Goal: Information Seeking & Learning: Find specific page/section

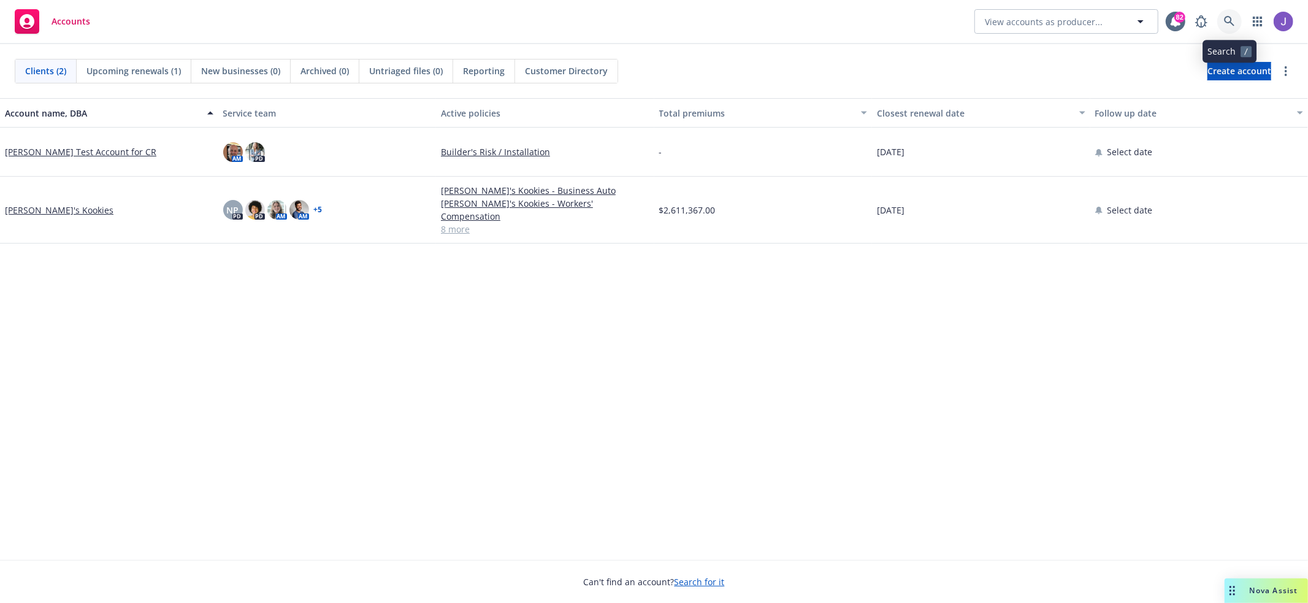
click at [1235, 20] on link at bounding box center [1229, 21] width 25 height 25
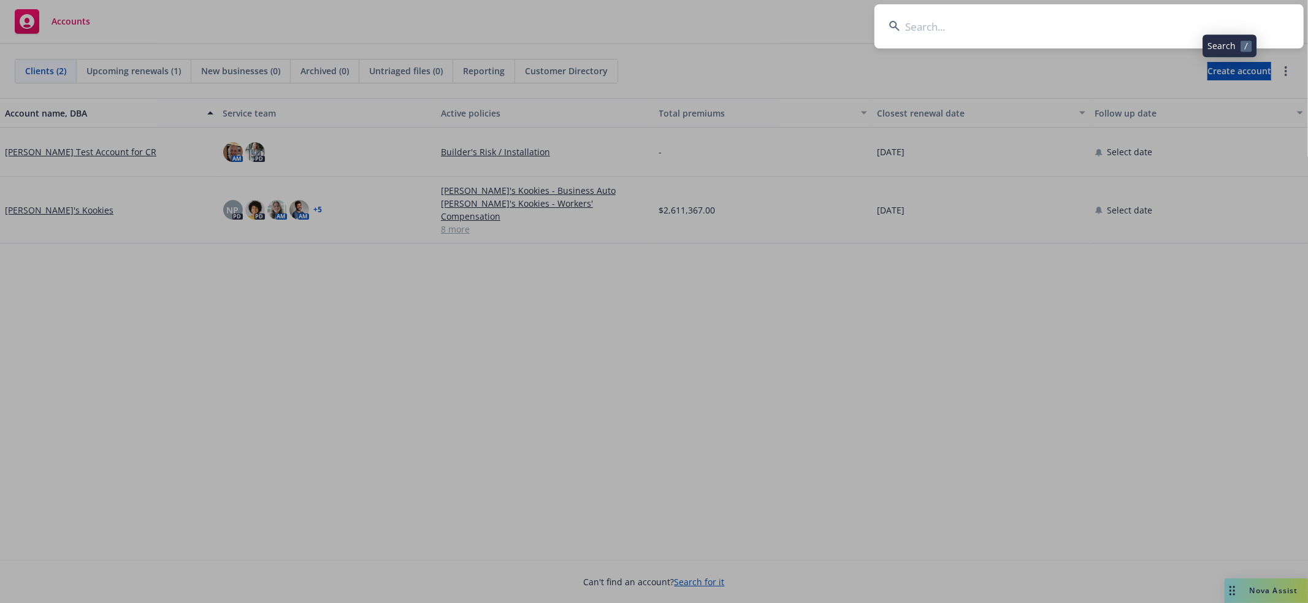
type input "[EMAIL_ADDRESS][DOMAIN_NAME]"
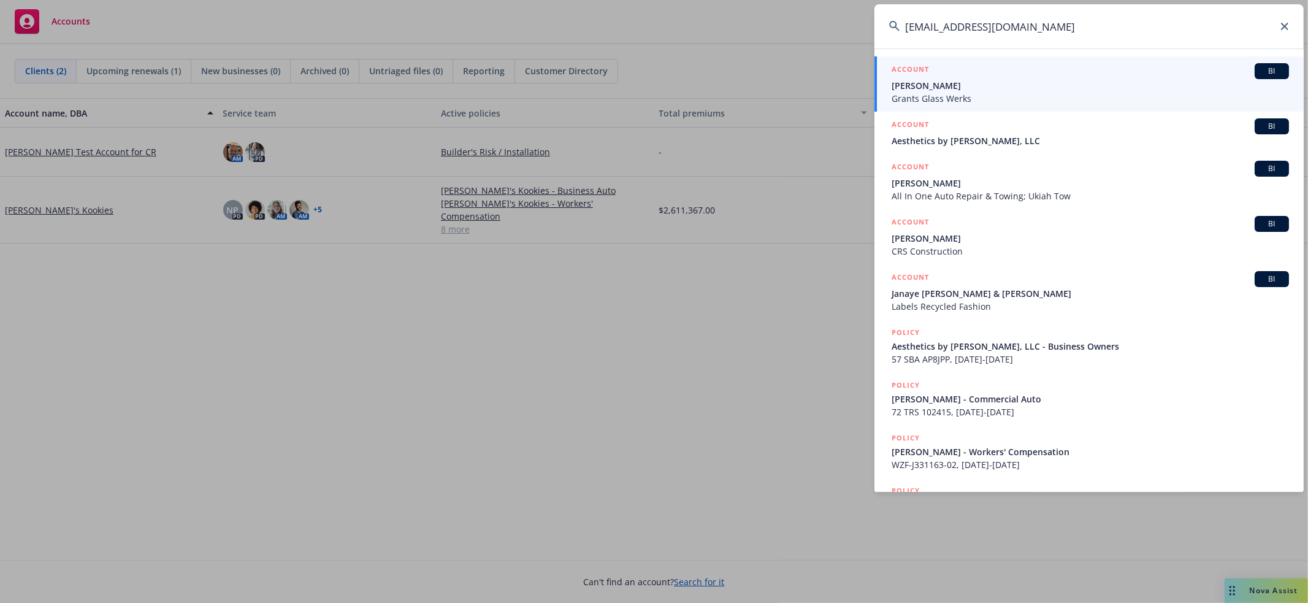
click at [1132, 76] on div "ACCOUNT BI" at bounding box center [1089, 71] width 397 height 16
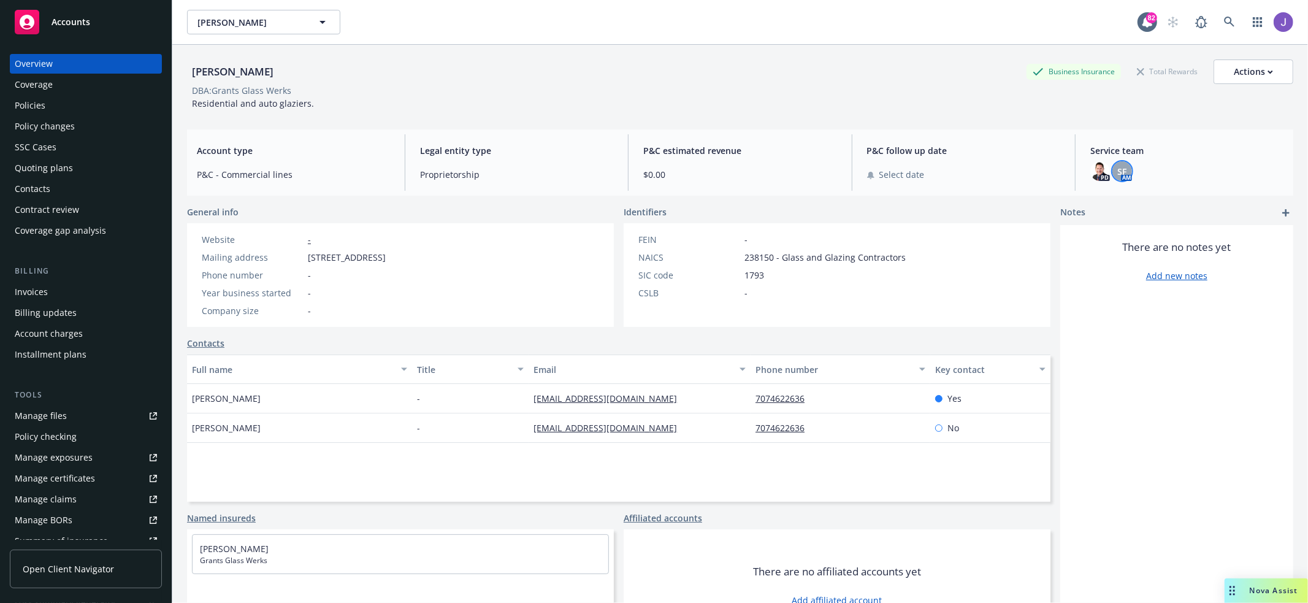
click at [1121, 177] on div "SF" at bounding box center [1122, 171] width 20 height 20
click at [983, 99] on div "[PERSON_NAME] Business Insurance Total Rewards Actions DBA: Grants Glass Werks …" at bounding box center [740, 84] width 1106 height 50
click at [48, 104] on div "Policies" at bounding box center [86, 106] width 142 height 20
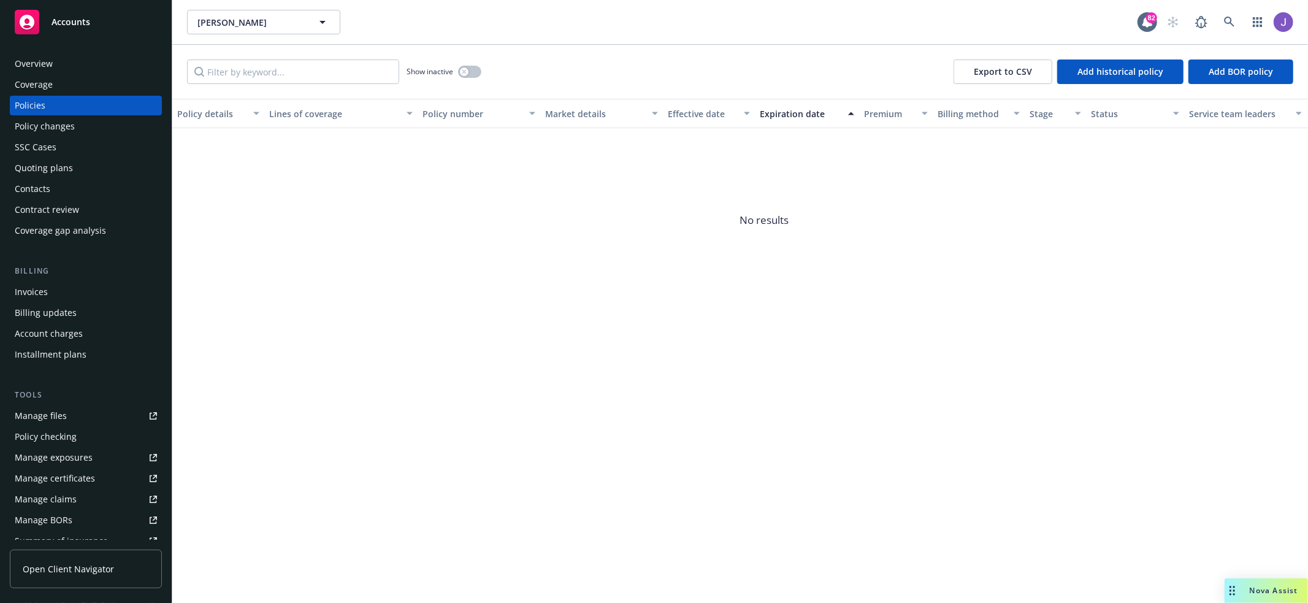
click at [456, 74] on div "Show inactive" at bounding box center [443, 71] width 75 height 25
click at [462, 73] on icon "button" at bounding box center [464, 71] width 5 height 5
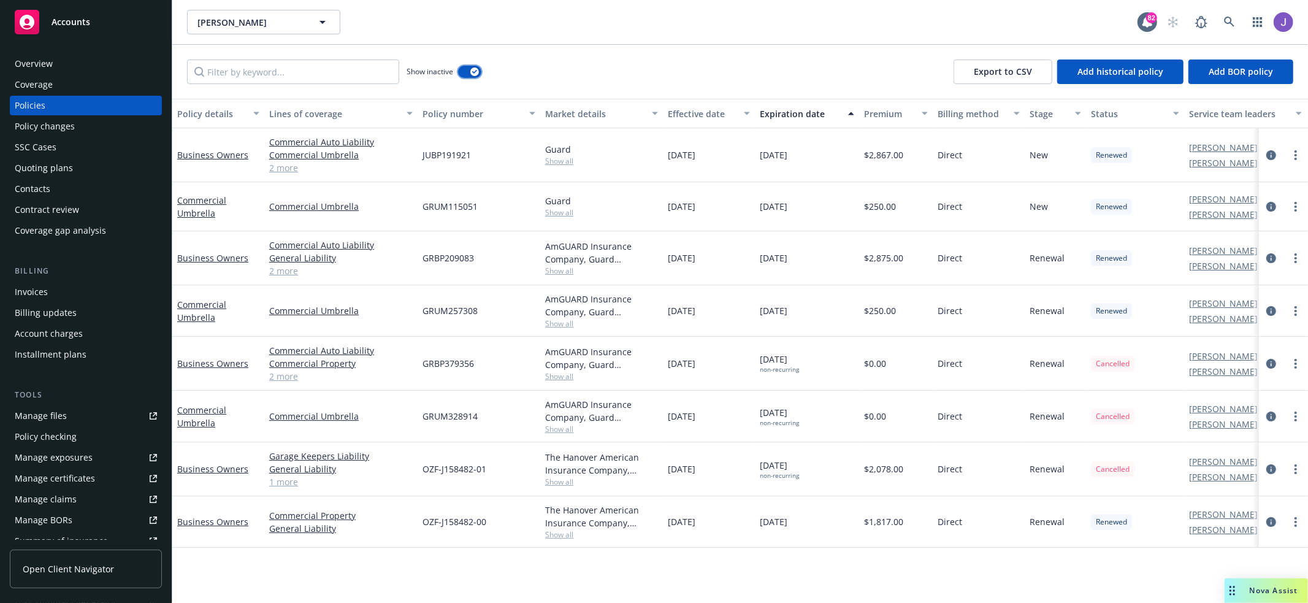
click at [473, 70] on icon "button" at bounding box center [474, 72] width 5 height 4
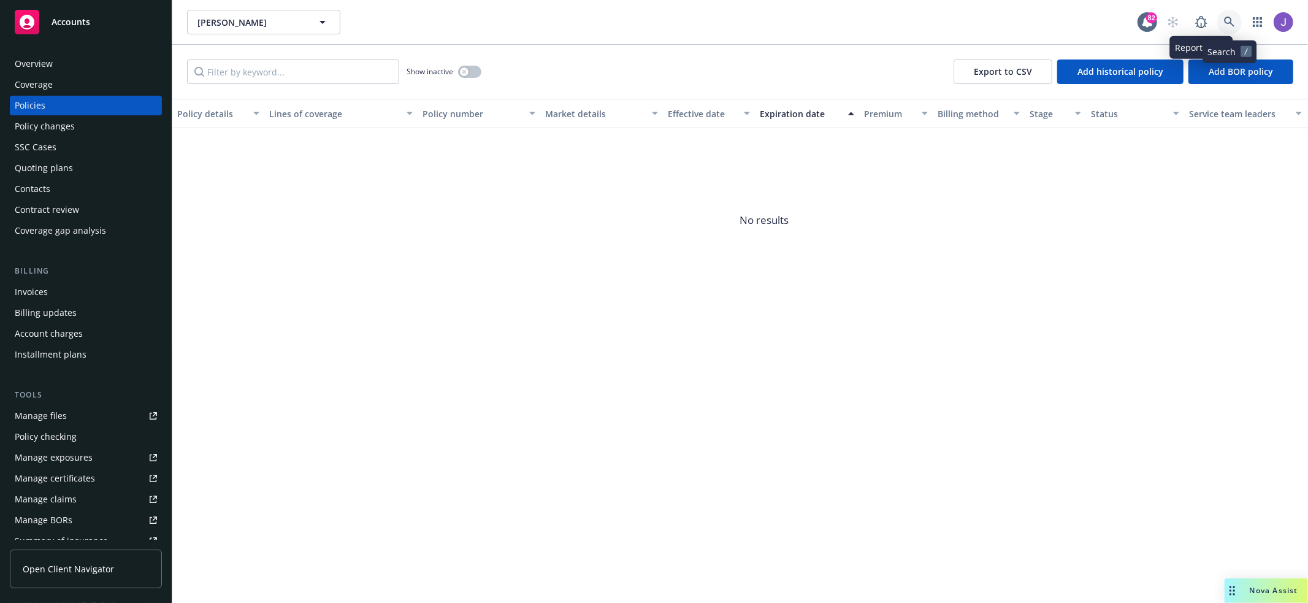
click at [1231, 21] on icon at bounding box center [1229, 22] width 10 height 10
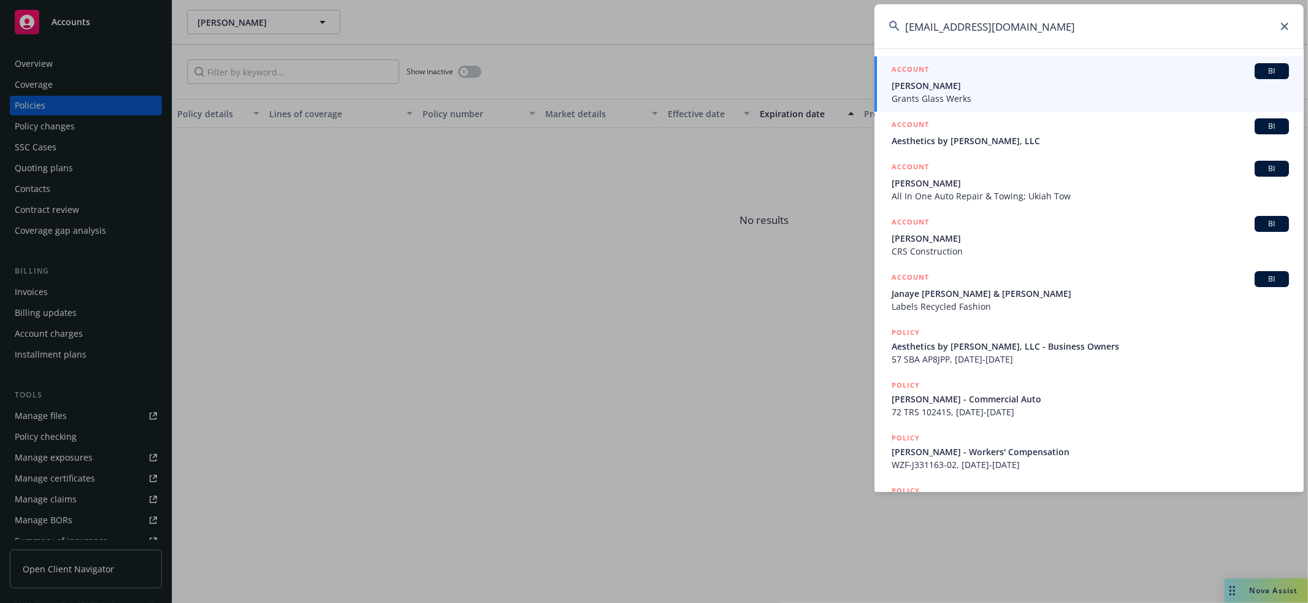
type input "[EMAIL_ADDRESS][DOMAIN_NAME]"
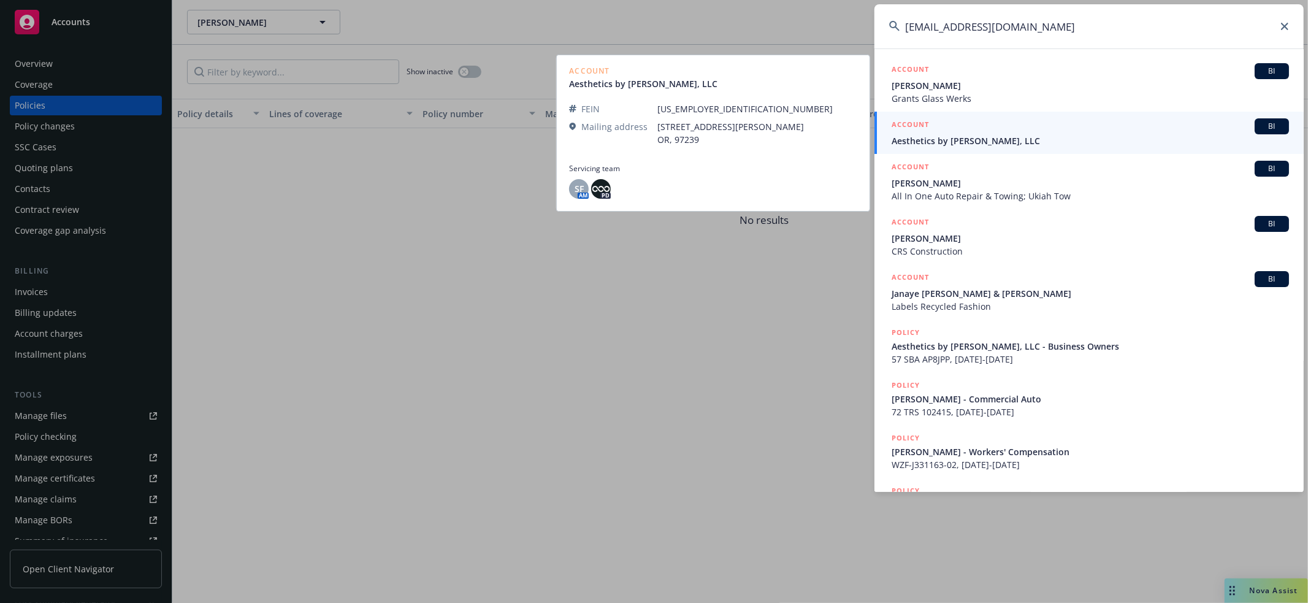
click at [1169, 128] on div "ACCOUNT BI" at bounding box center [1089, 126] width 397 height 16
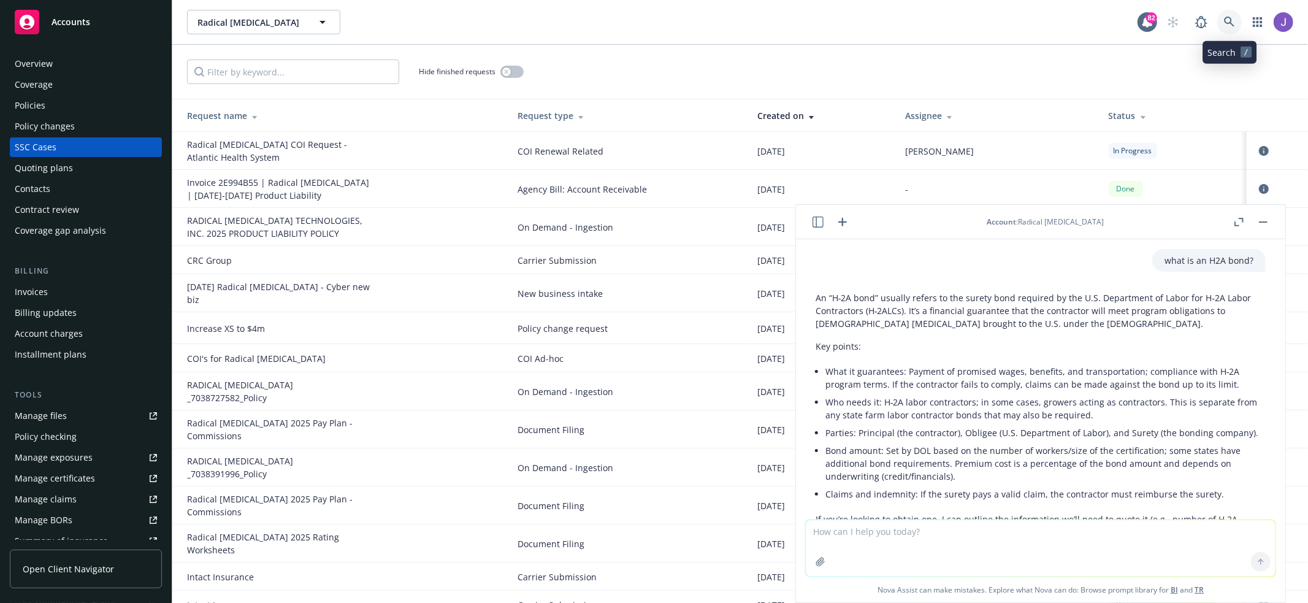
click at [1238, 28] on link at bounding box center [1229, 22] width 25 height 25
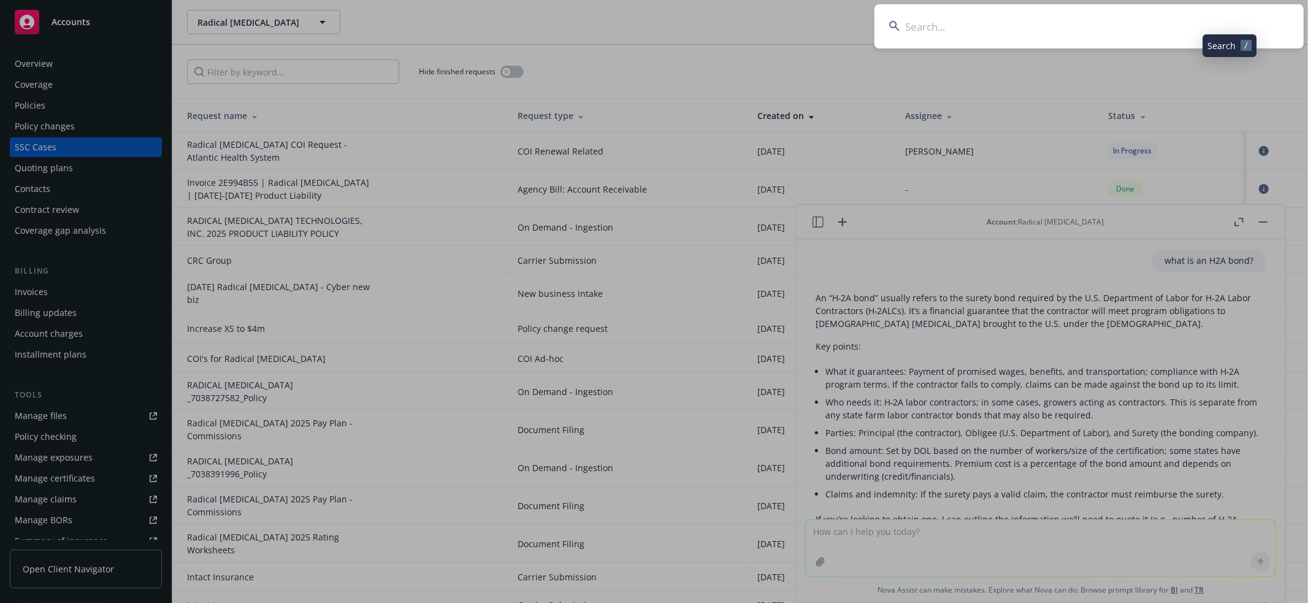
type input "[EMAIL_ADDRESS][DOMAIN_NAME]"
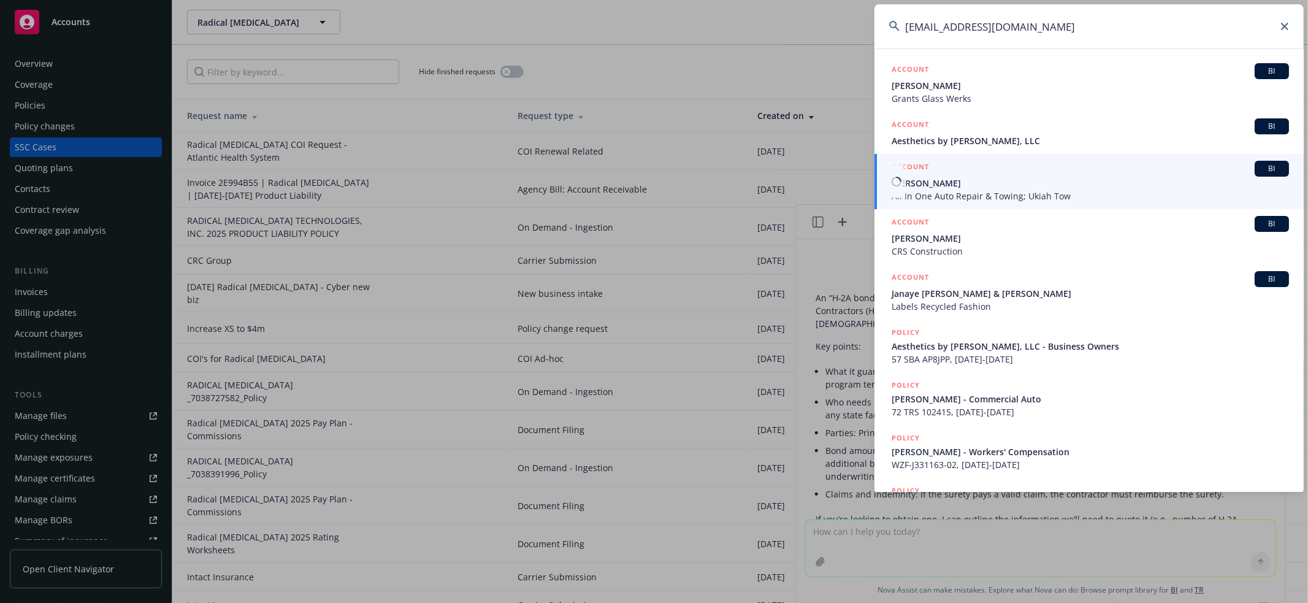
click at [1130, 191] on span "All In One Auto Repair & Towing; Ukiah Tow" at bounding box center [1089, 195] width 397 height 13
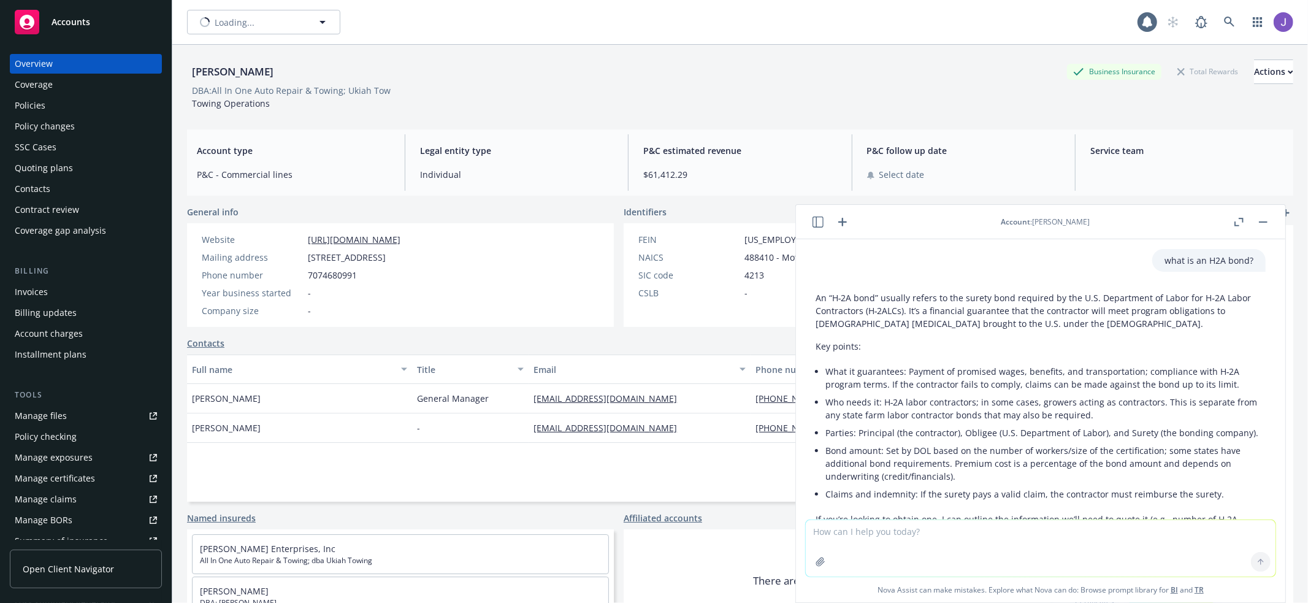
click at [1265, 218] on button "button" at bounding box center [1263, 222] width 15 height 15
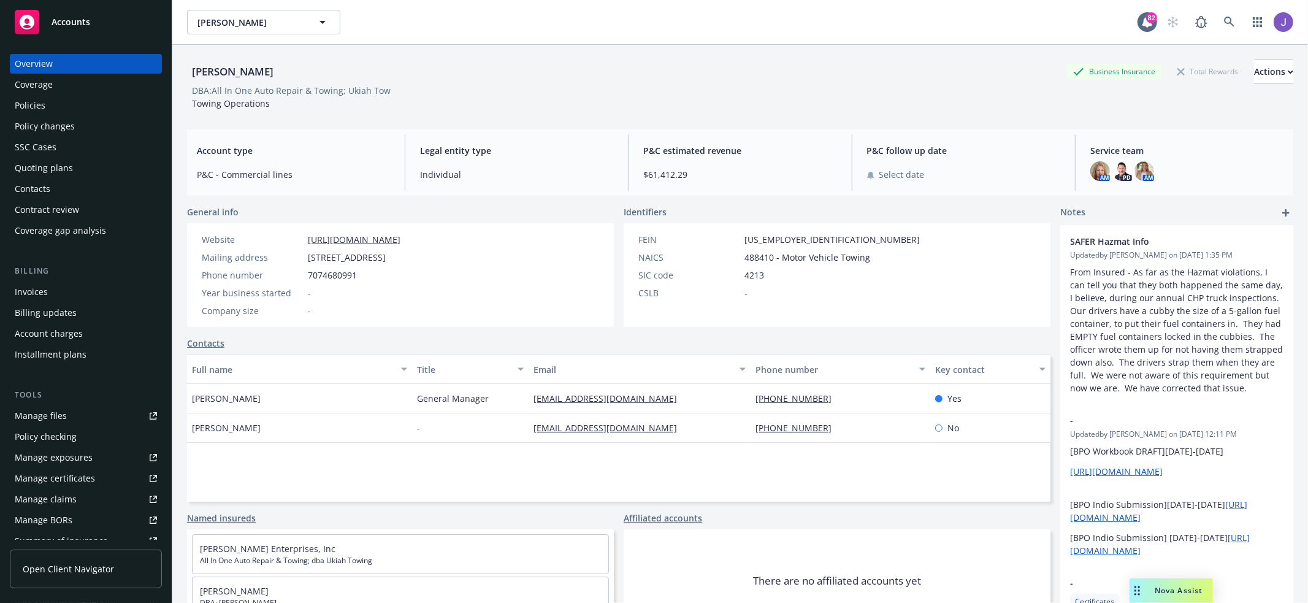
click at [66, 101] on div "Policies" at bounding box center [86, 106] width 142 height 20
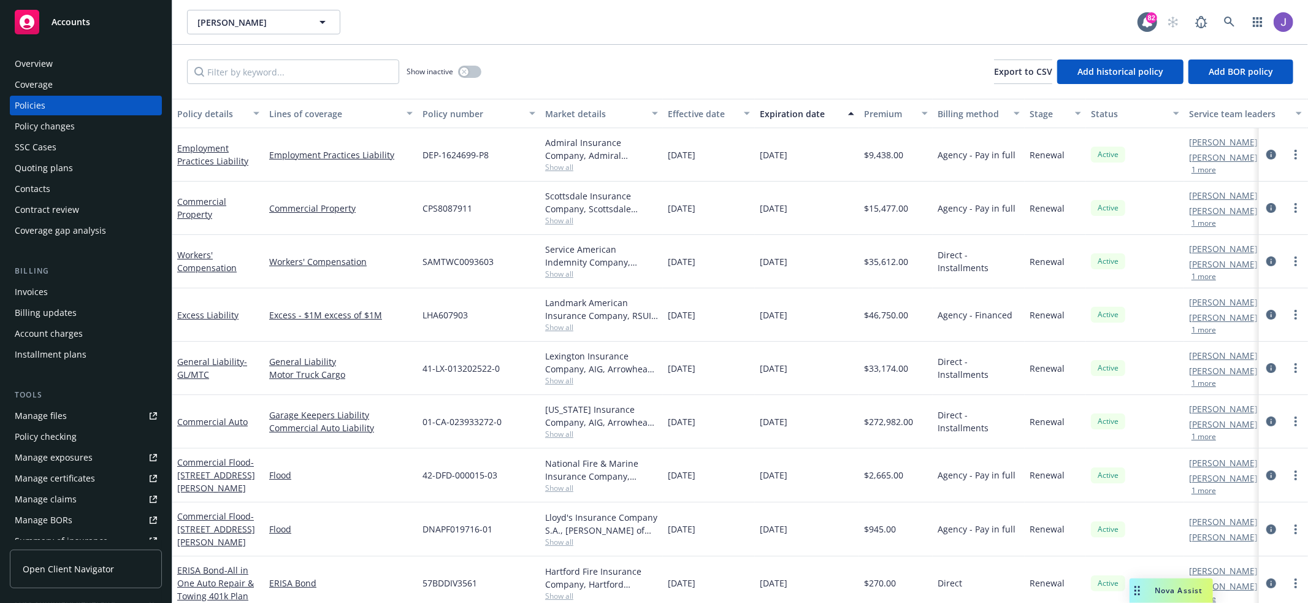
click at [66, 59] on div "Overview" at bounding box center [86, 64] width 142 height 20
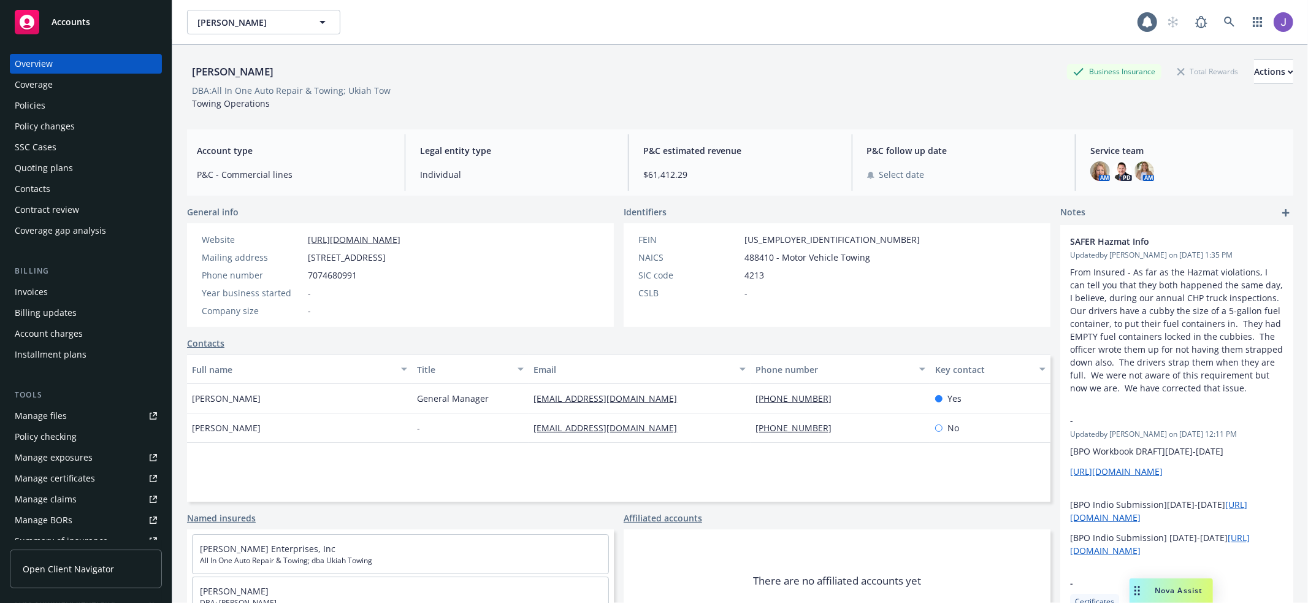
click at [475, 92] on div "DBA: All In One Auto Repair & Towing; Ukiah Tow" at bounding box center [740, 90] width 1106 height 13
click at [985, 63] on div "[PERSON_NAME] Business Insurance Total Rewards Actions" at bounding box center [740, 71] width 1106 height 25
click at [1224, 23] on icon at bounding box center [1229, 22] width 11 height 11
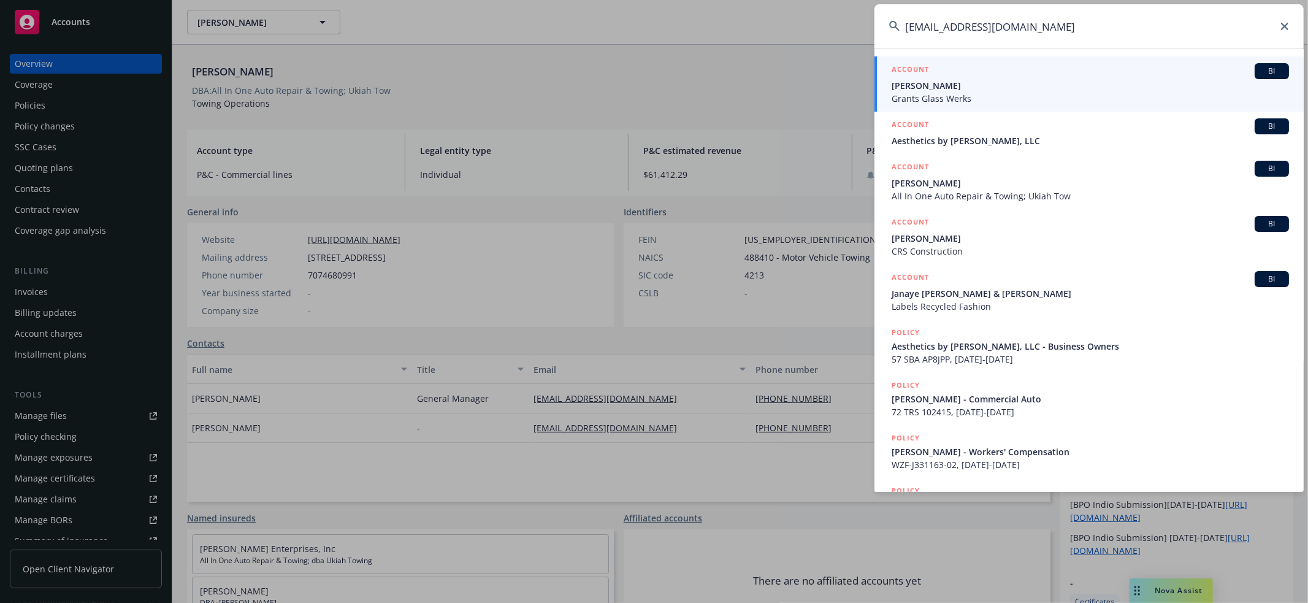
type input "[EMAIL_ADDRESS][DOMAIN_NAME]"
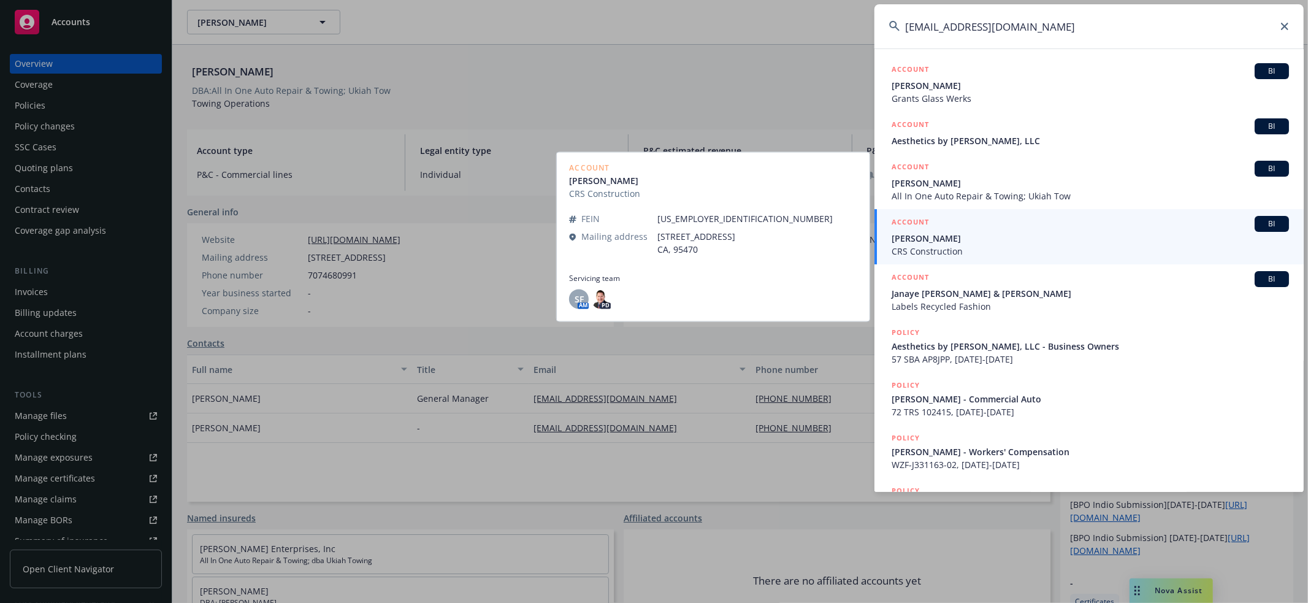
click at [1042, 243] on span "[PERSON_NAME]" at bounding box center [1089, 238] width 397 height 13
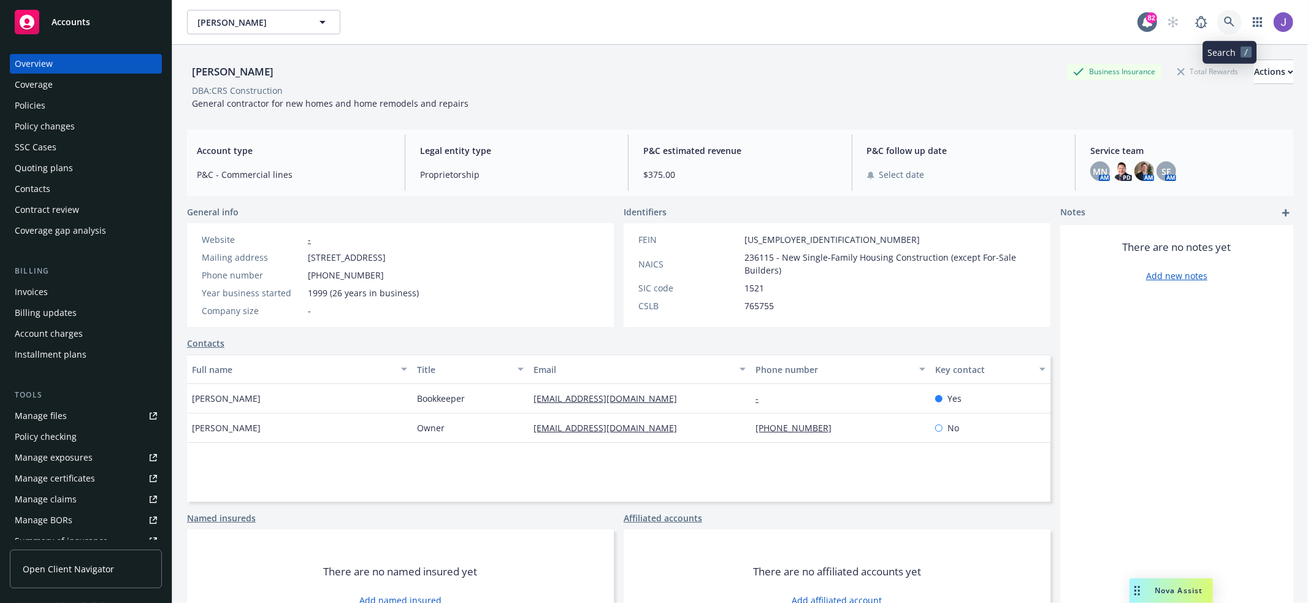
click at [1235, 29] on link at bounding box center [1229, 22] width 25 height 25
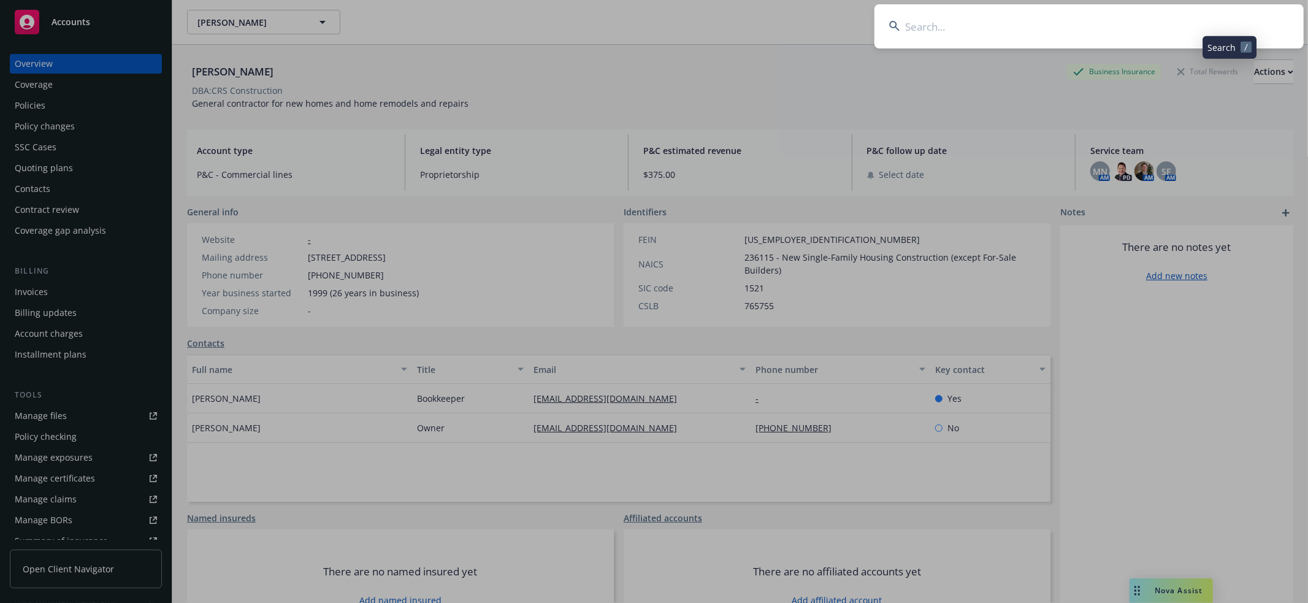
type input "[EMAIL_ADDRESS][DOMAIN_NAME]"
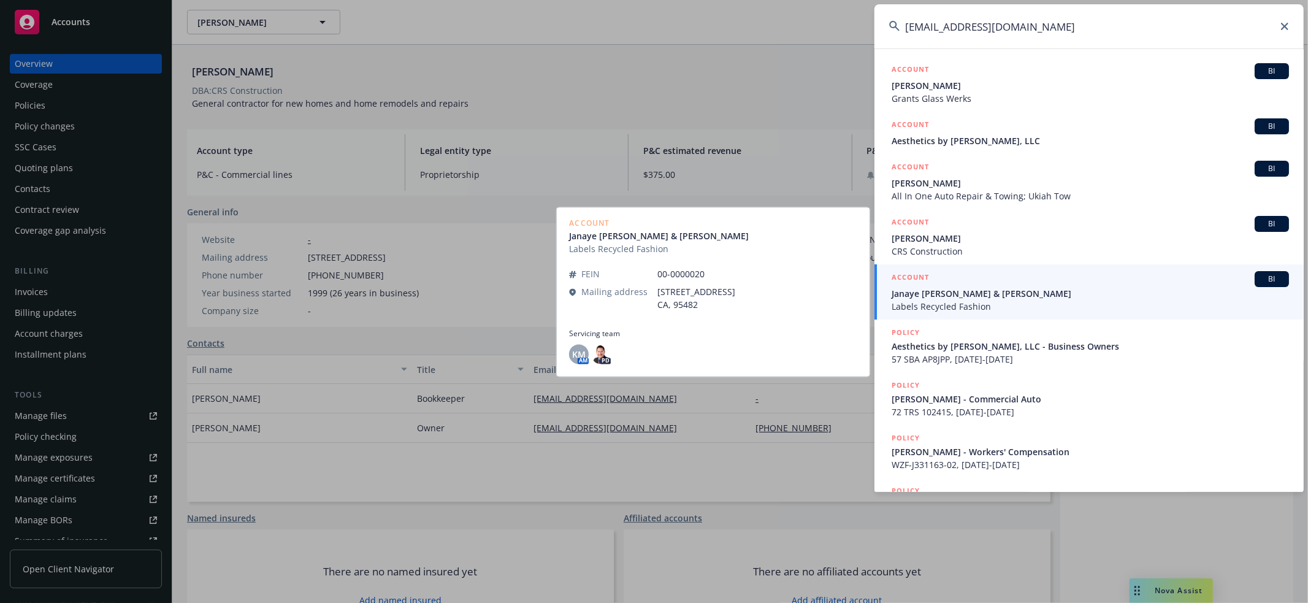
click at [988, 275] on div "ACCOUNT BI" at bounding box center [1089, 279] width 397 height 16
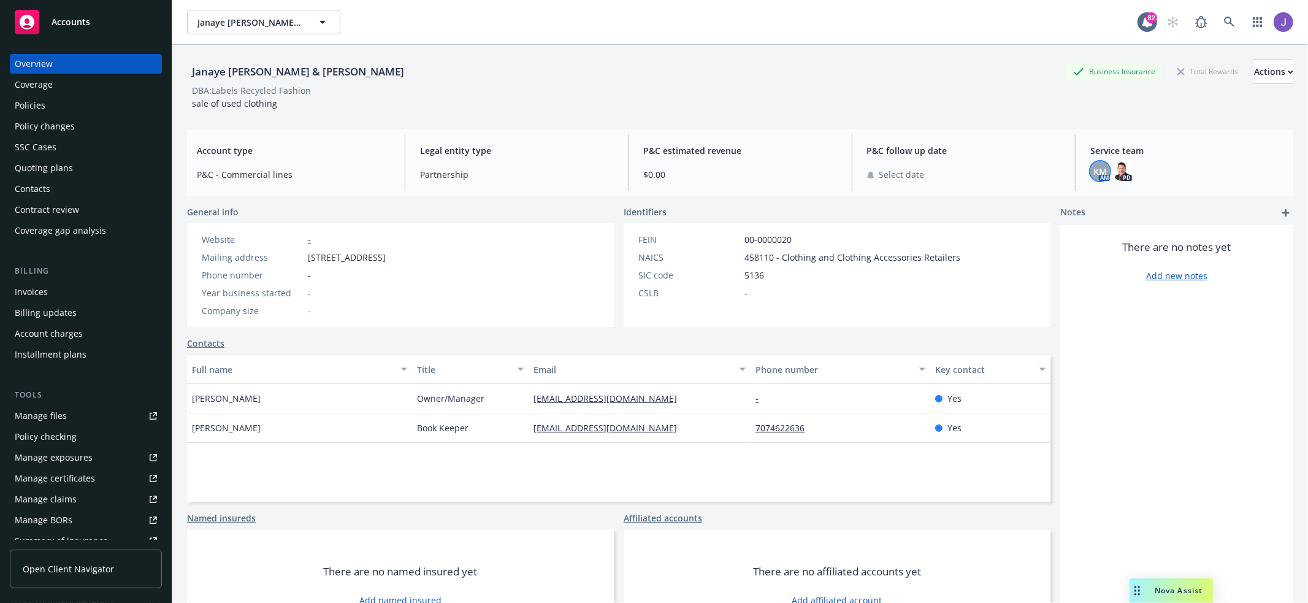
click at [1099, 168] on span "KM" at bounding box center [1099, 171] width 13 height 13
click at [1237, 28] on link at bounding box center [1229, 22] width 25 height 25
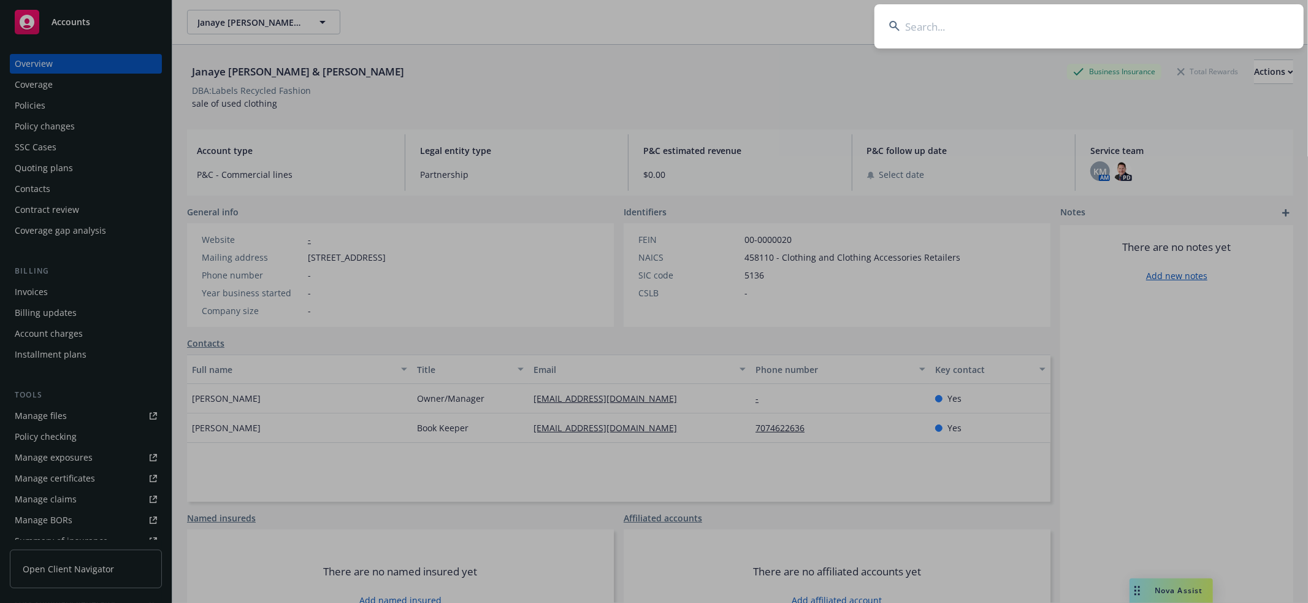
type input "[EMAIL_ADDRESS][DOMAIN_NAME]"
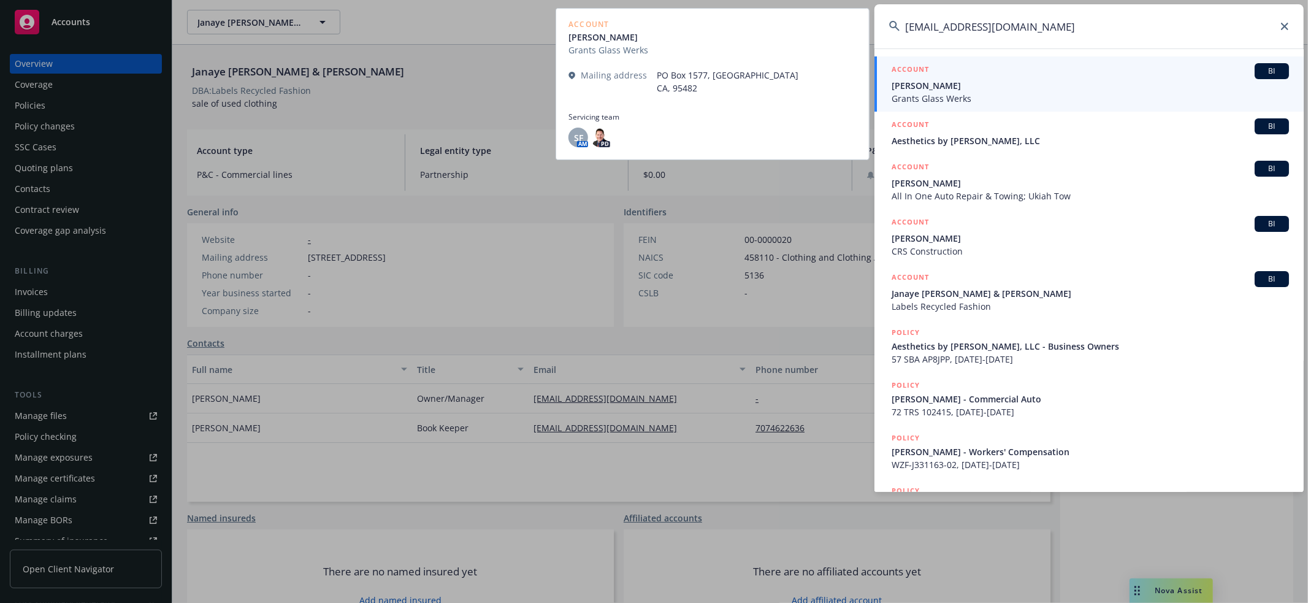
click at [1068, 74] on div "ACCOUNT BI" at bounding box center [1089, 71] width 397 height 16
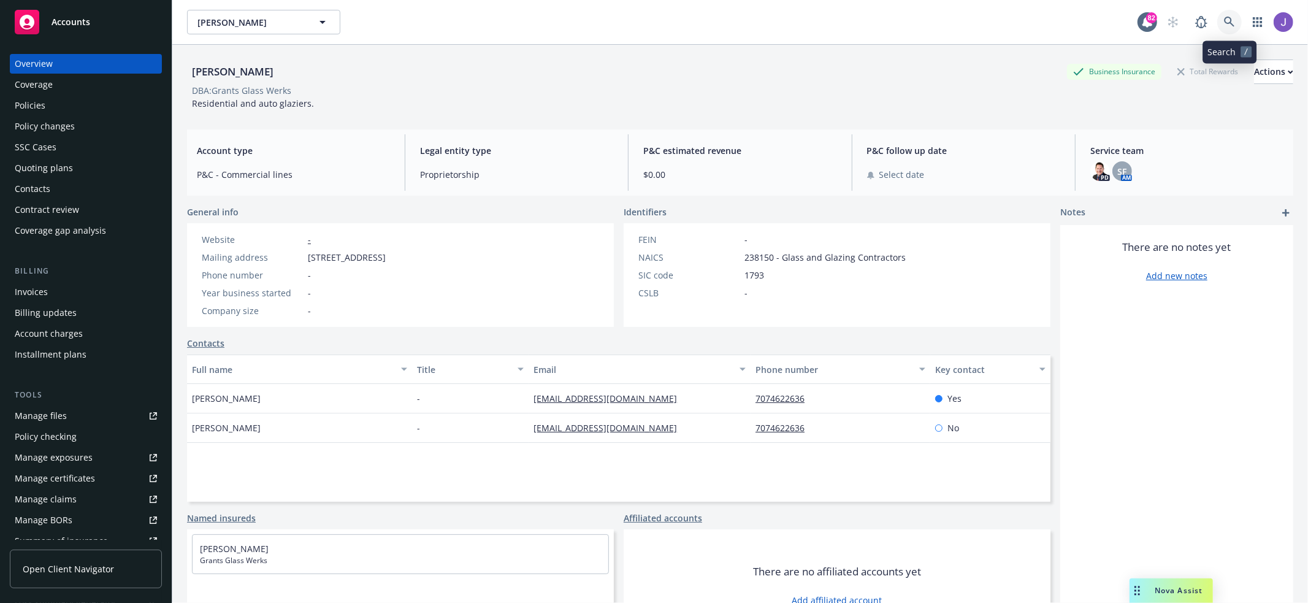
click at [1234, 21] on icon at bounding box center [1229, 22] width 11 height 11
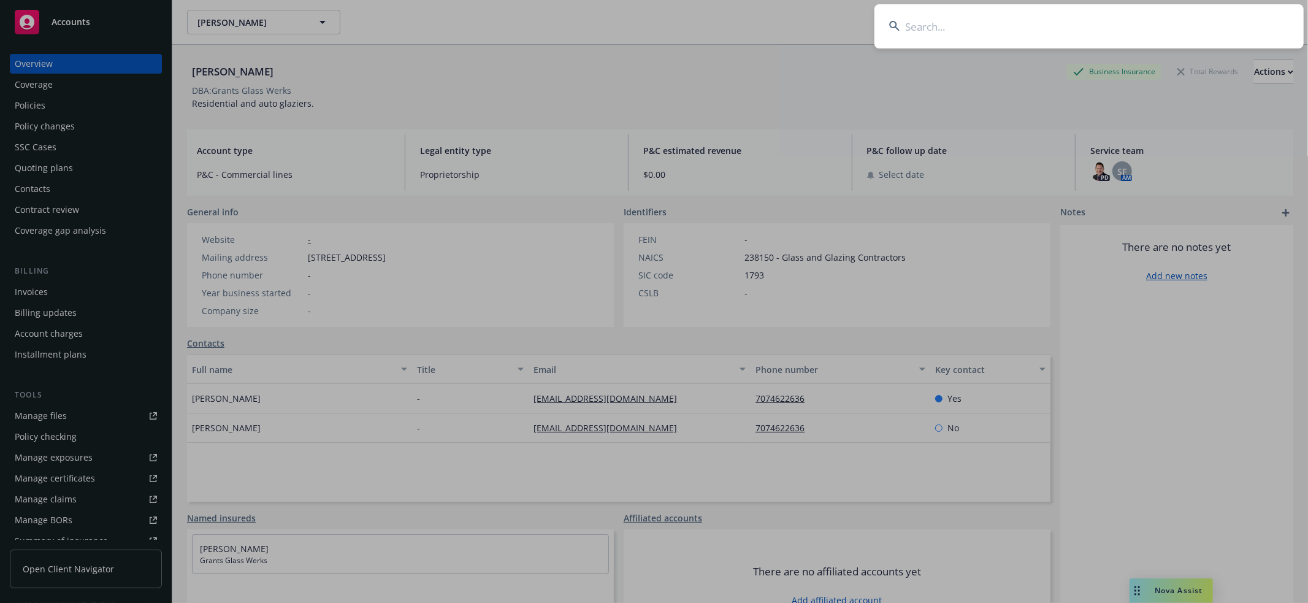
type input "[EMAIL_ADDRESS][DOMAIN_NAME]"
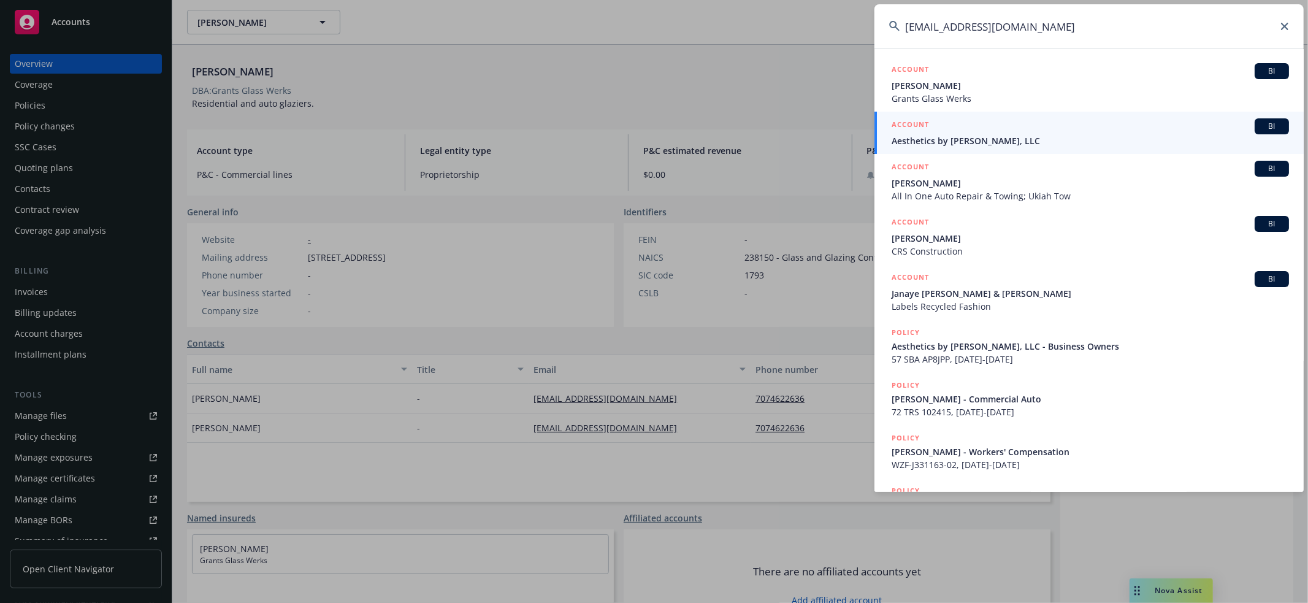
click at [1057, 132] on div "ACCOUNT BI" at bounding box center [1089, 126] width 397 height 16
